Goal: Find specific page/section: Find specific page/section

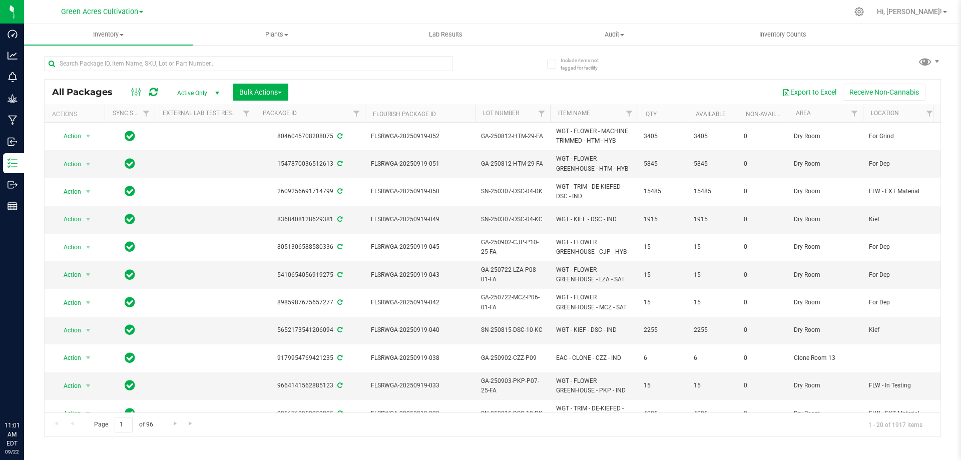
click at [218, 63] on input "text" at bounding box center [248, 63] width 409 height 15
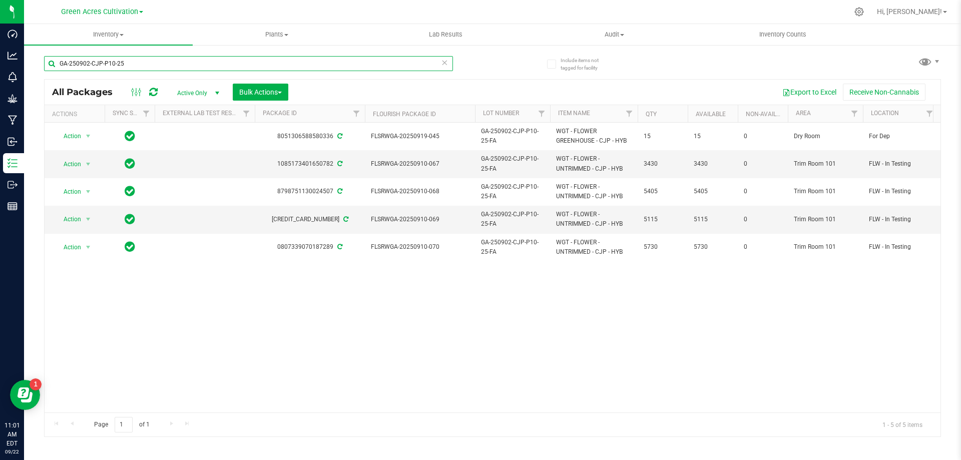
click at [255, 59] on input "GA-250902-CJP-P10-25" at bounding box center [248, 63] width 409 height 15
paste input "3-LZA-P07"
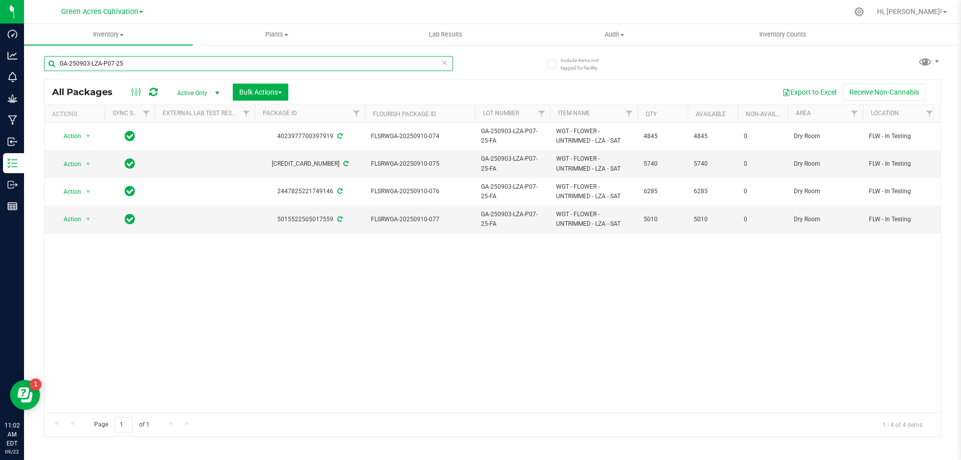
click at [157, 62] on input "GA-250903-LZA-P07-25" at bounding box center [248, 63] width 409 height 15
paste input "PKP-P05"
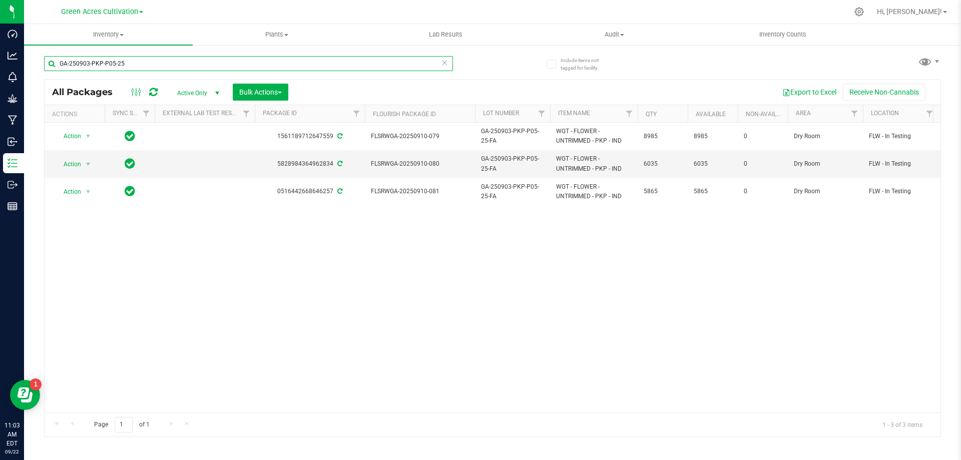
type input "GA-250903-PKP-P05-25"
